Goal: Answer question/provide support

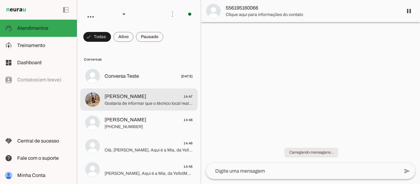
click at [148, 96] on span "[PERSON_NAME] 14:47" at bounding box center [148, 97] width 88 height 8
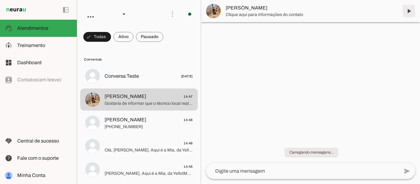
click at [408, 10] on span at bounding box center [408, 11] width 15 height 15
